Goal: Find specific page/section: Find specific page/section

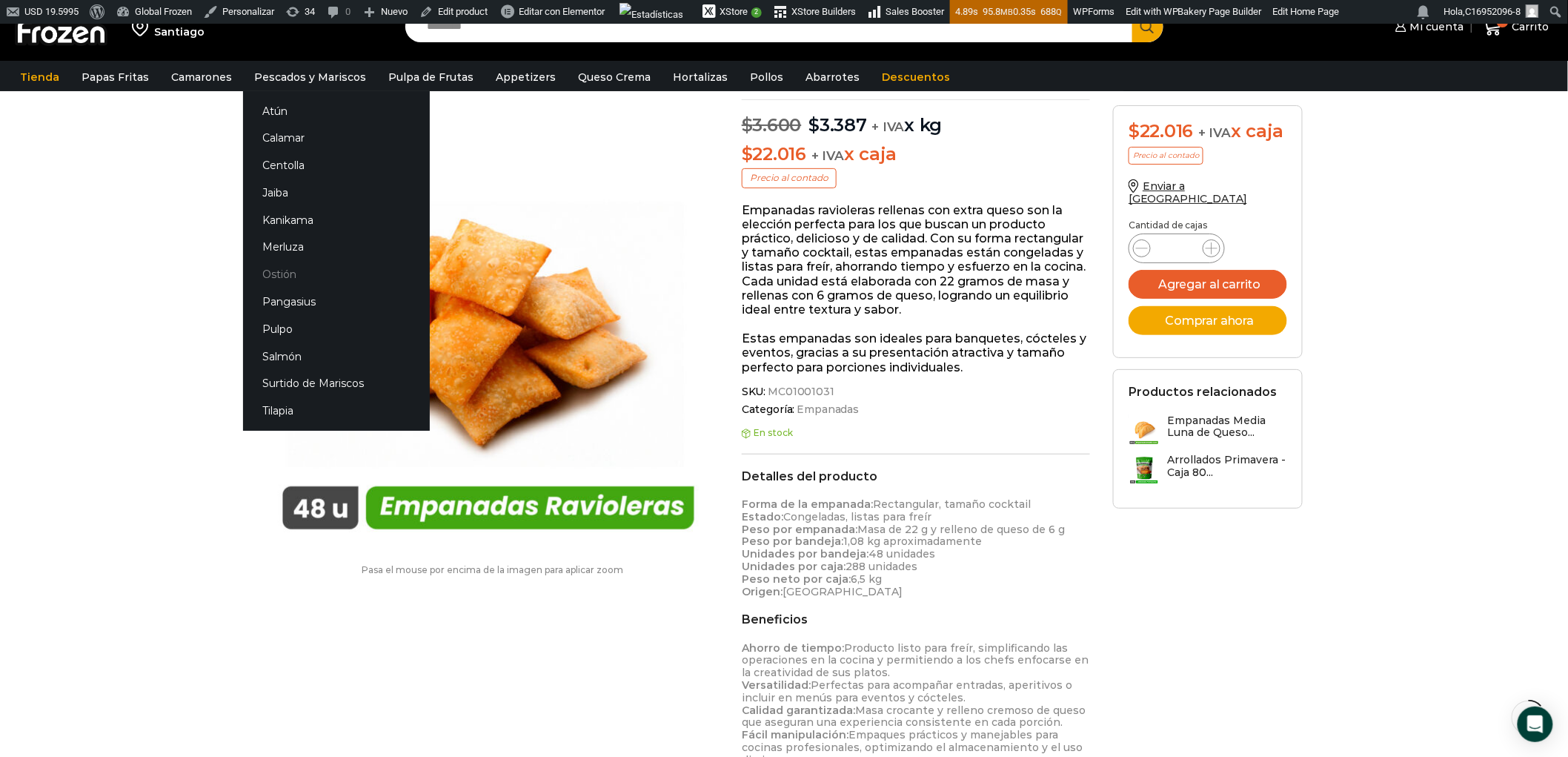
click at [283, 274] on link "Ostión" at bounding box center [336, 274] width 186 height 27
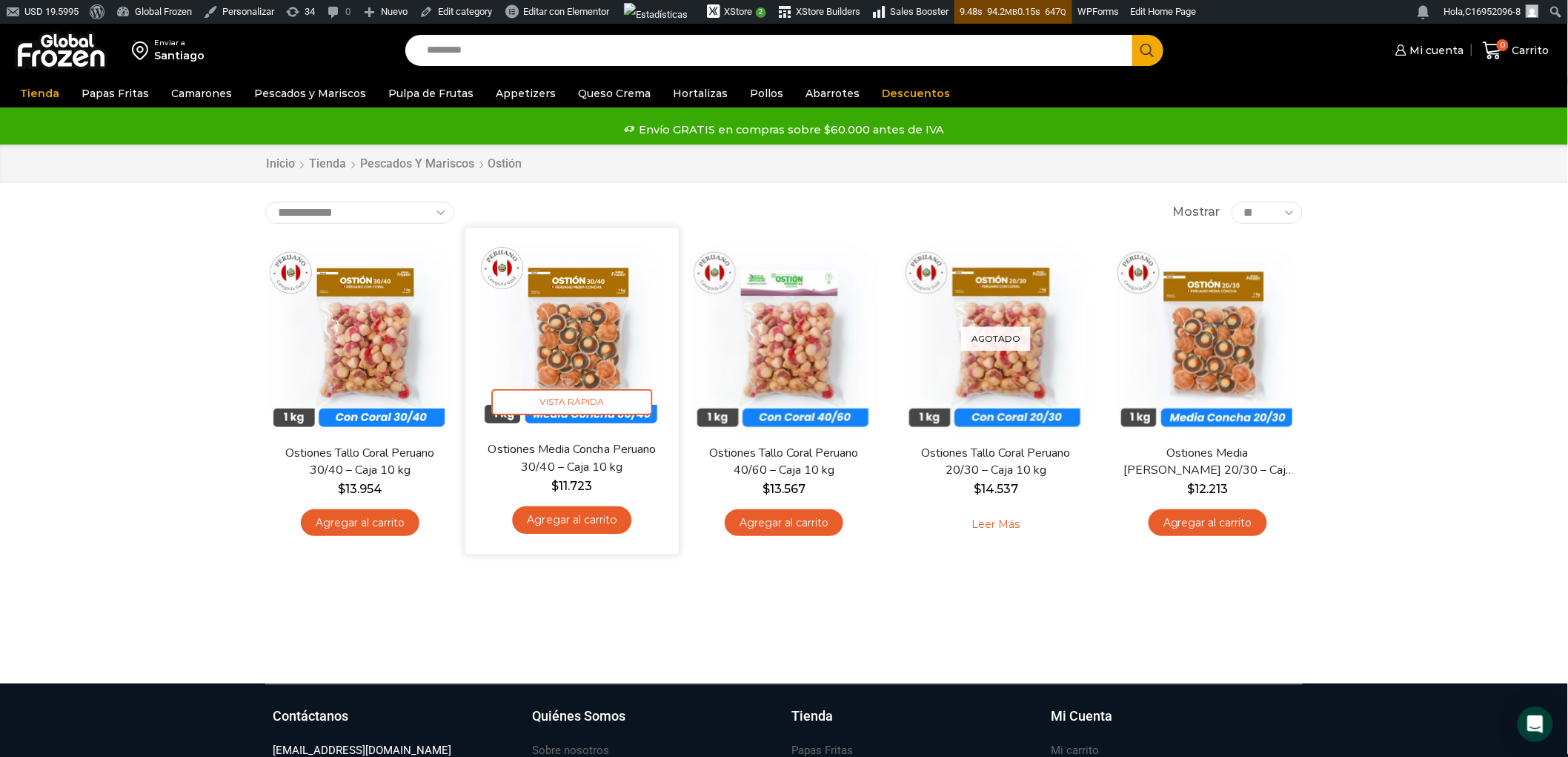
click at [590, 329] on img at bounding box center [572, 334] width 191 height 191
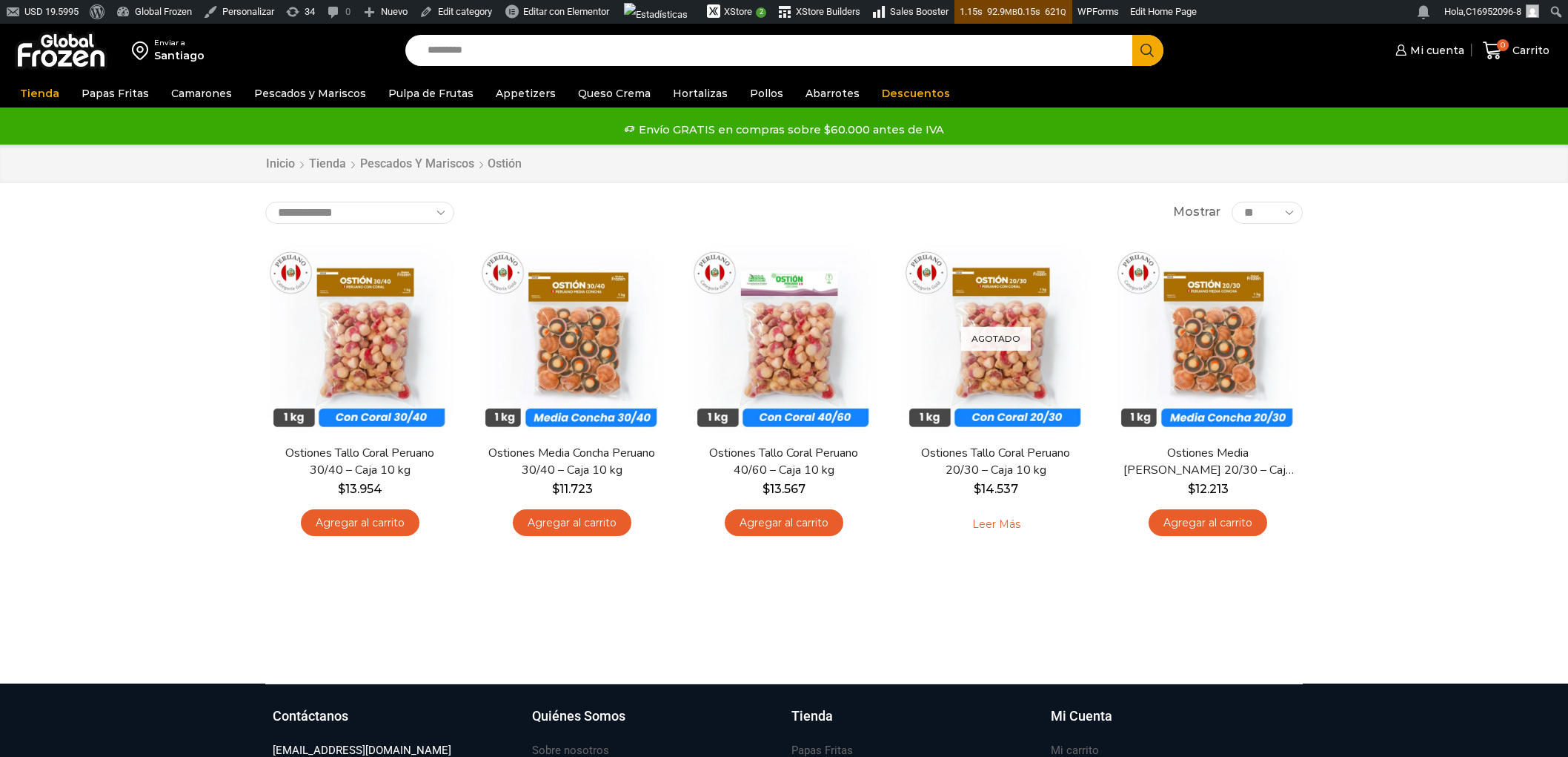
click at [1221, 336] on img at bounding box center [1207, 339] width 190 height 190
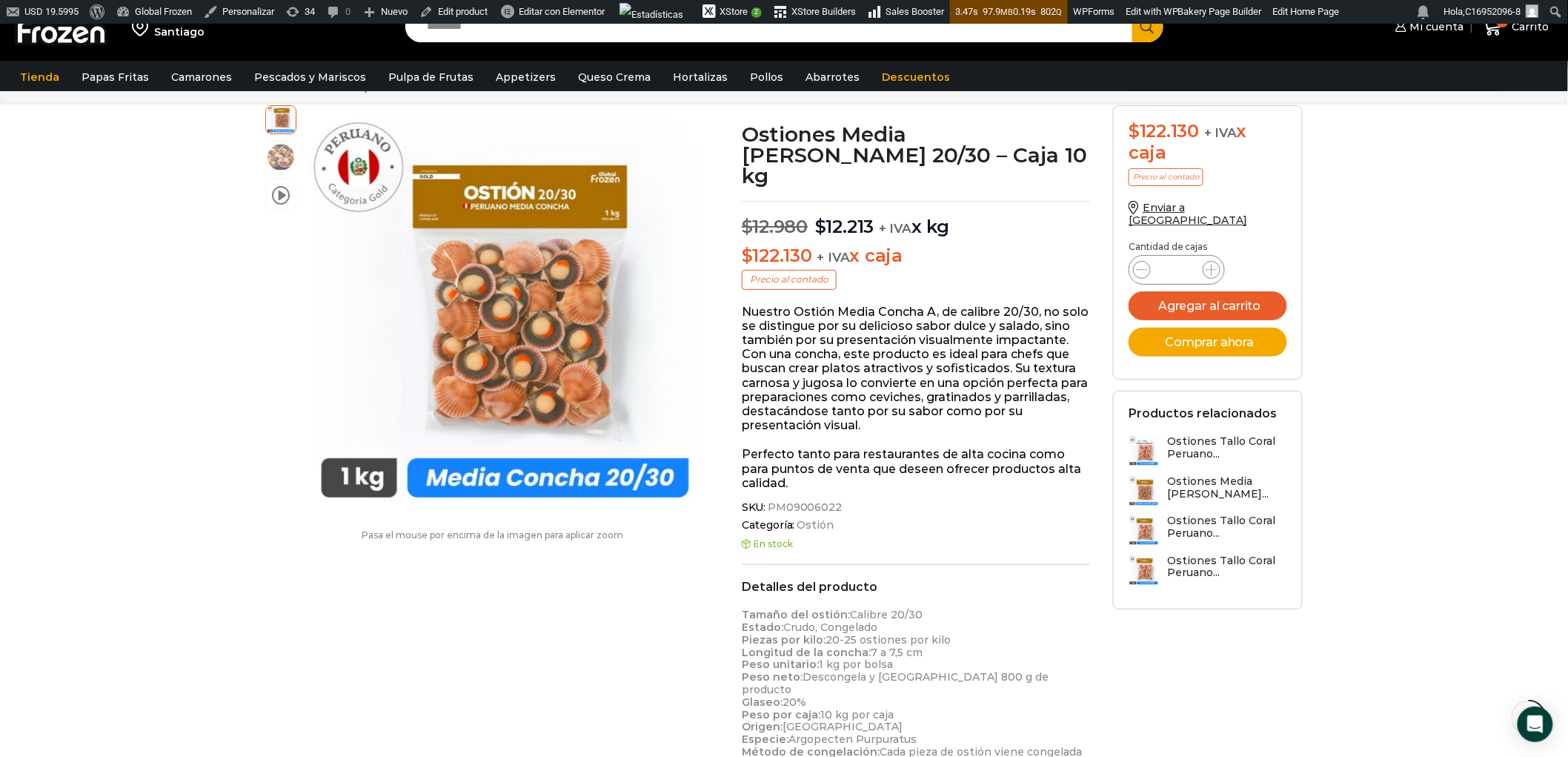
scroll to position [82, 0]
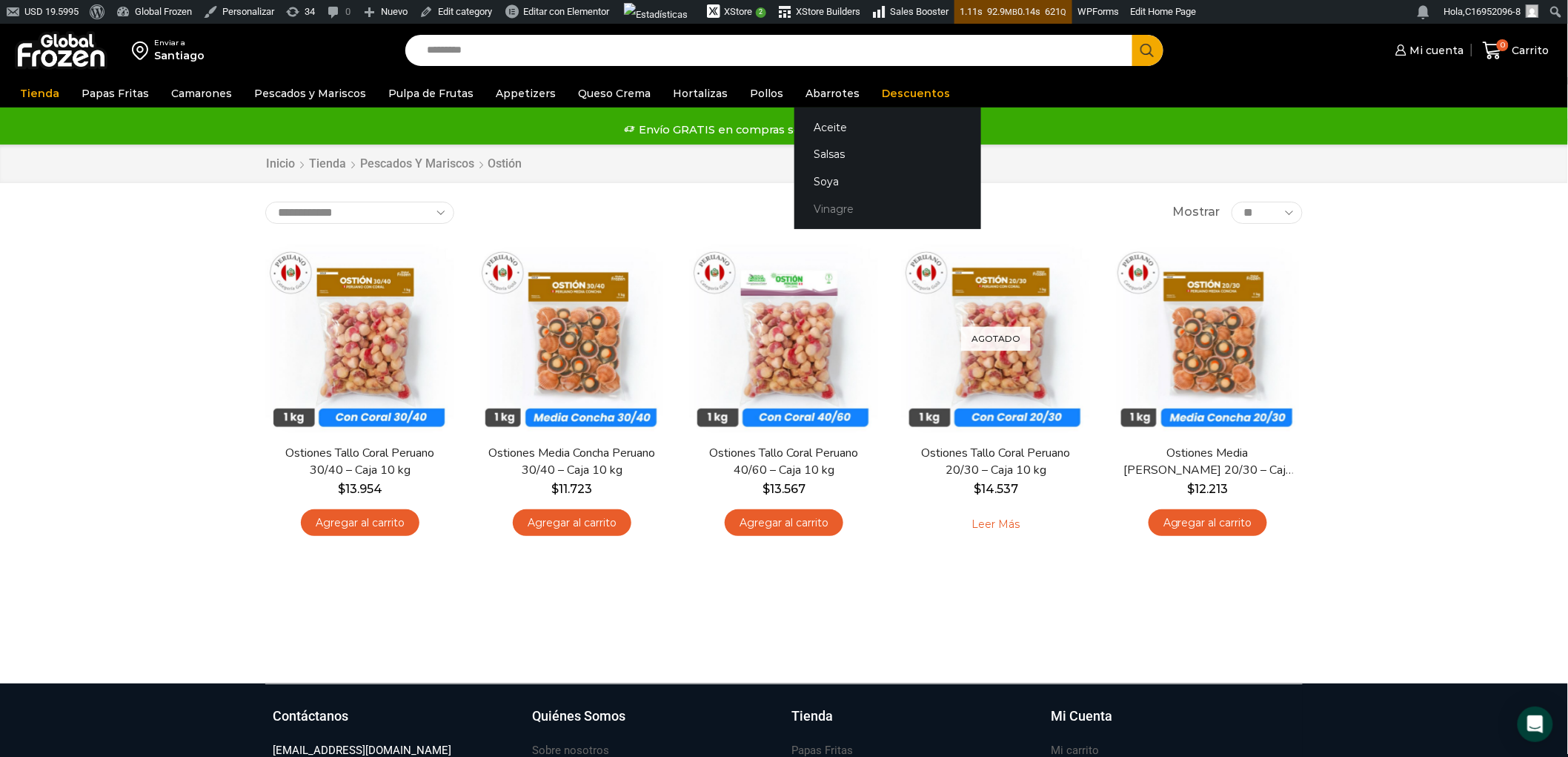
click at [826, 211] on link "Vinagre" at bounding box center [887, 209] width 186 height 27
